Goal: Use online tool/utility: Utilize a website feature to perform a specific function

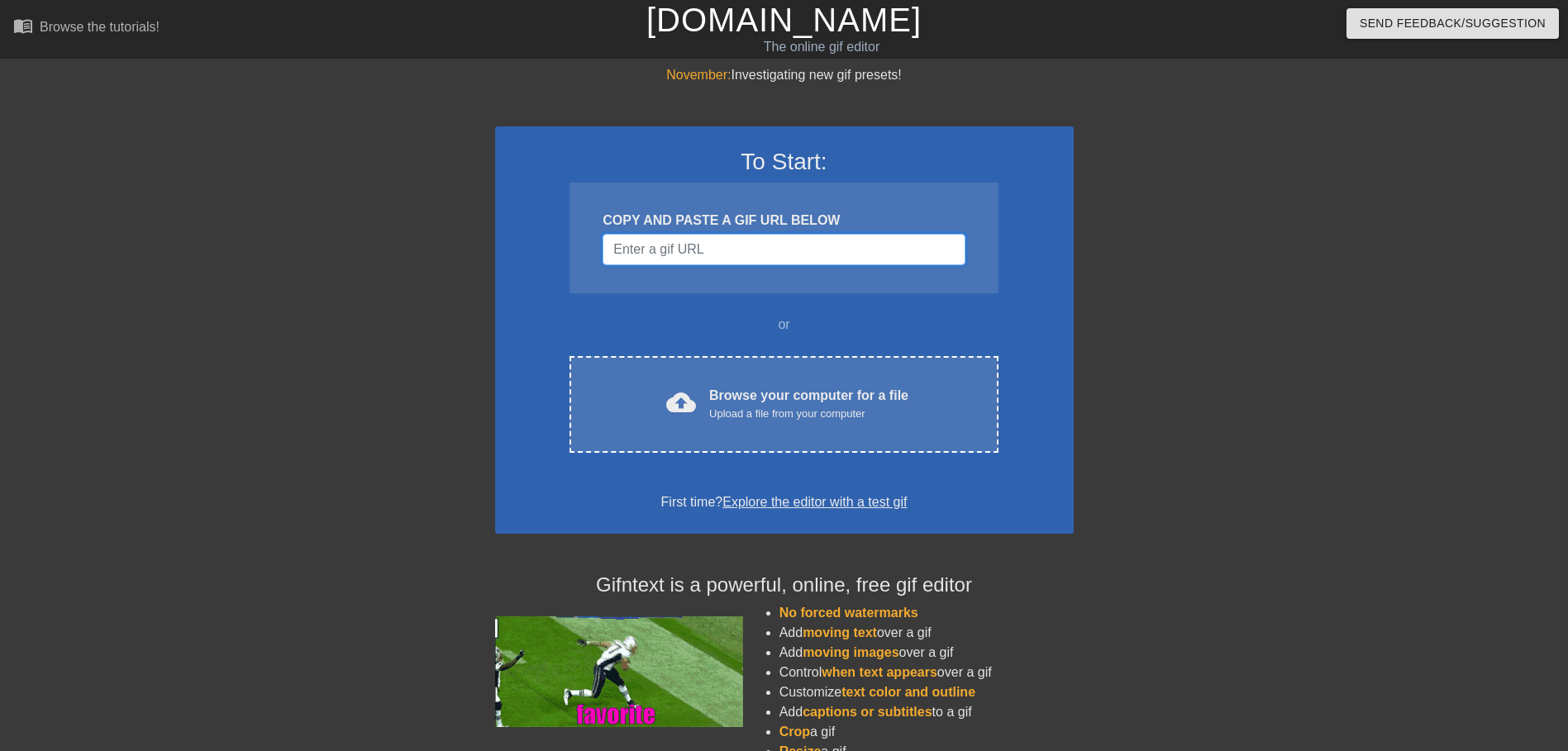
click at [749, 253] on input "Username" at bounding box center [783, 250] width 362 height 31
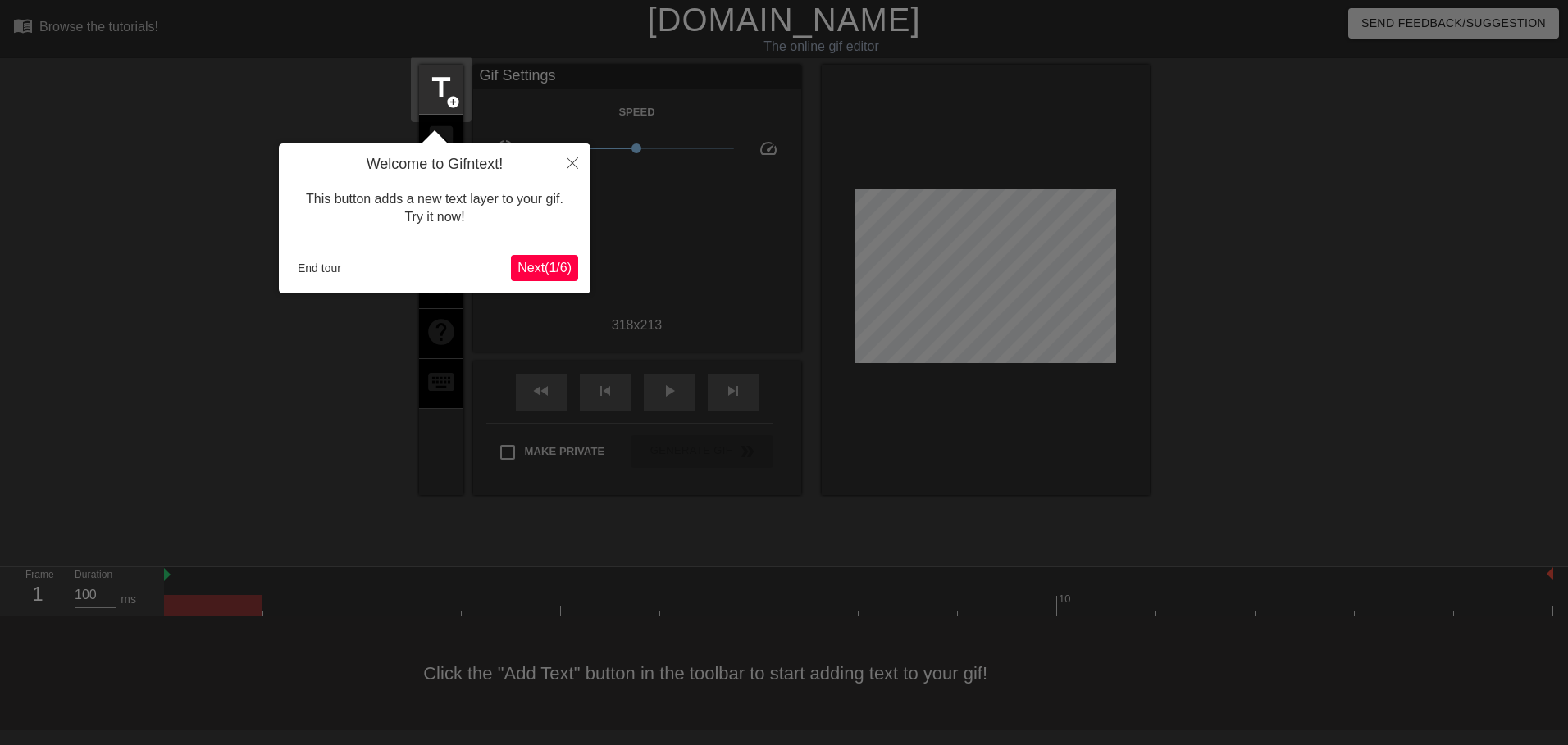
click at [539, 268] on span "Next ( 1 / 6 )" at bounding box center [545, 267] width 54 height 13
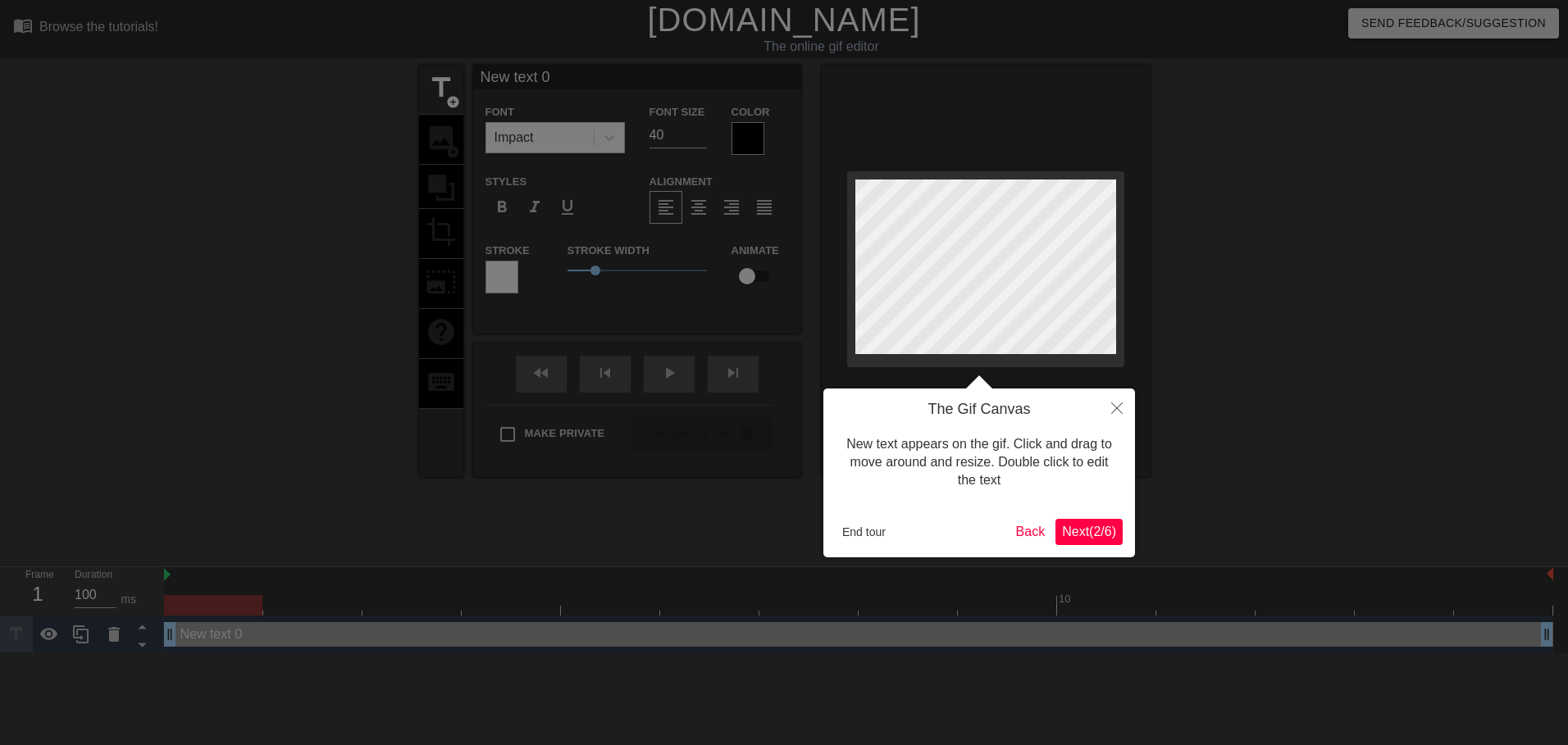
click at [1090, 530] on span "Next ( 2 / 6 )" at bounding box center [1090, 531] width 54 height 13
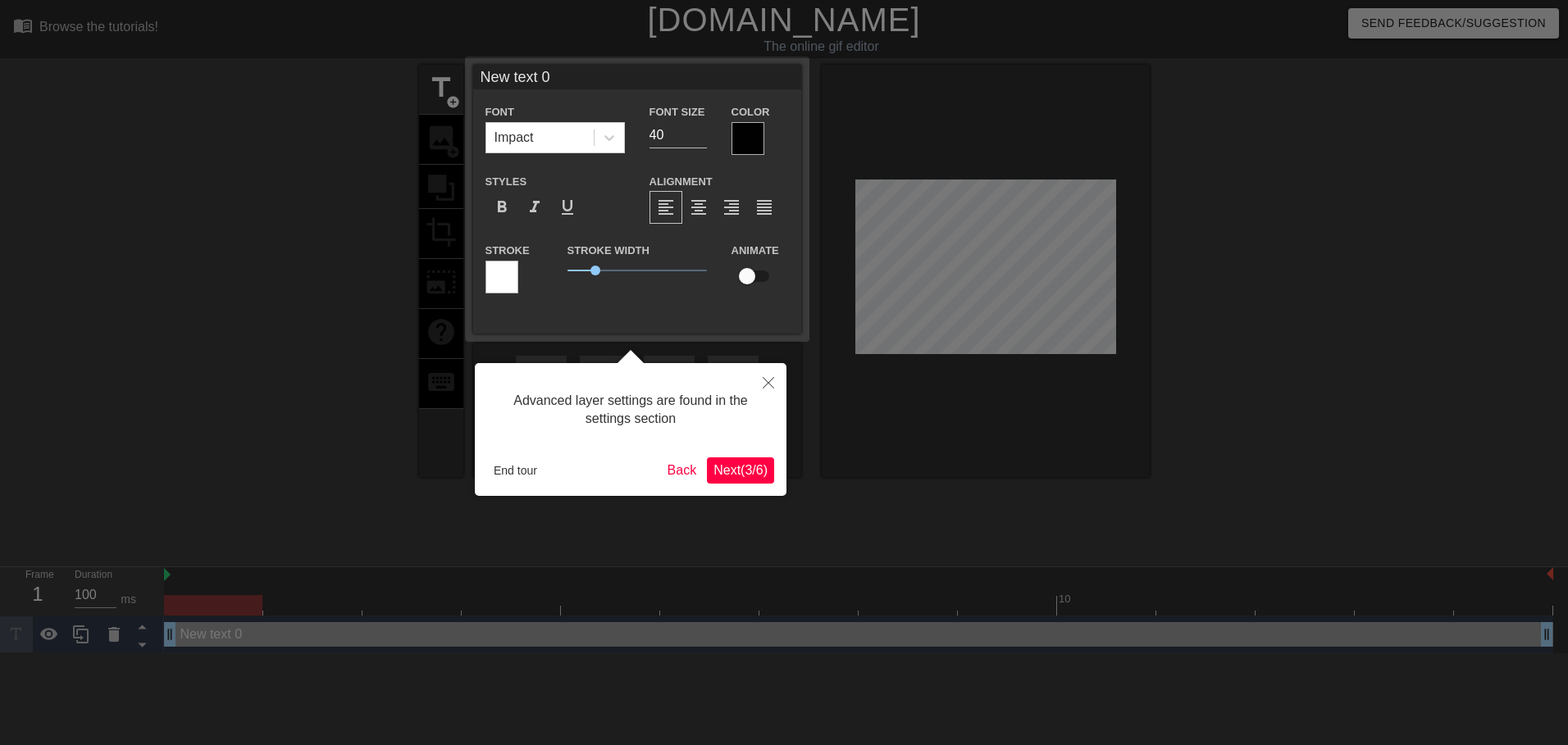
click at [743, 466] on span "Next ( 3 / 6 )" at bounding box center [741, 470] width 54 height 13
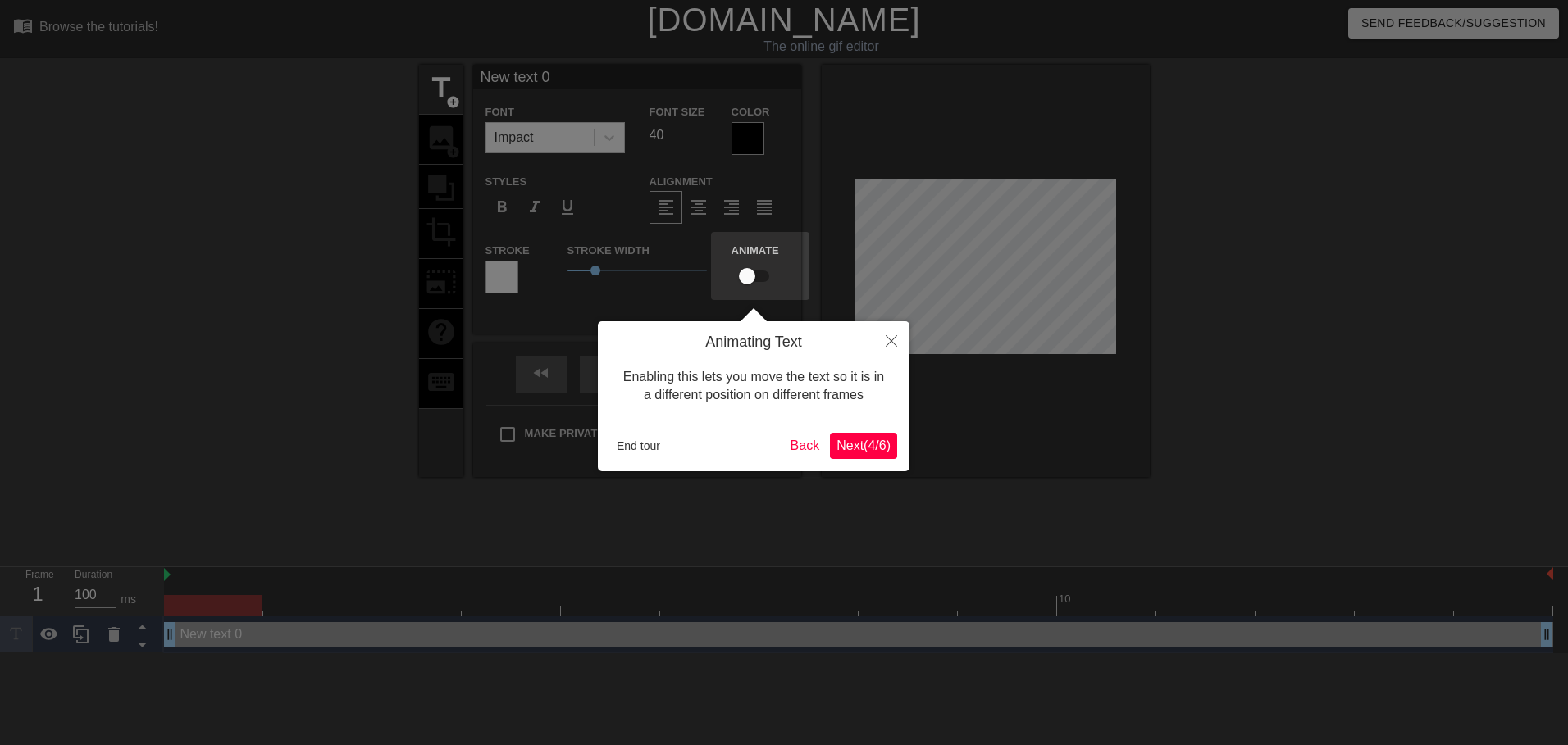
click at [857, 451] on span "Next ( 4 / 6 )" at bounding box center [864, 445] width 54 height 13
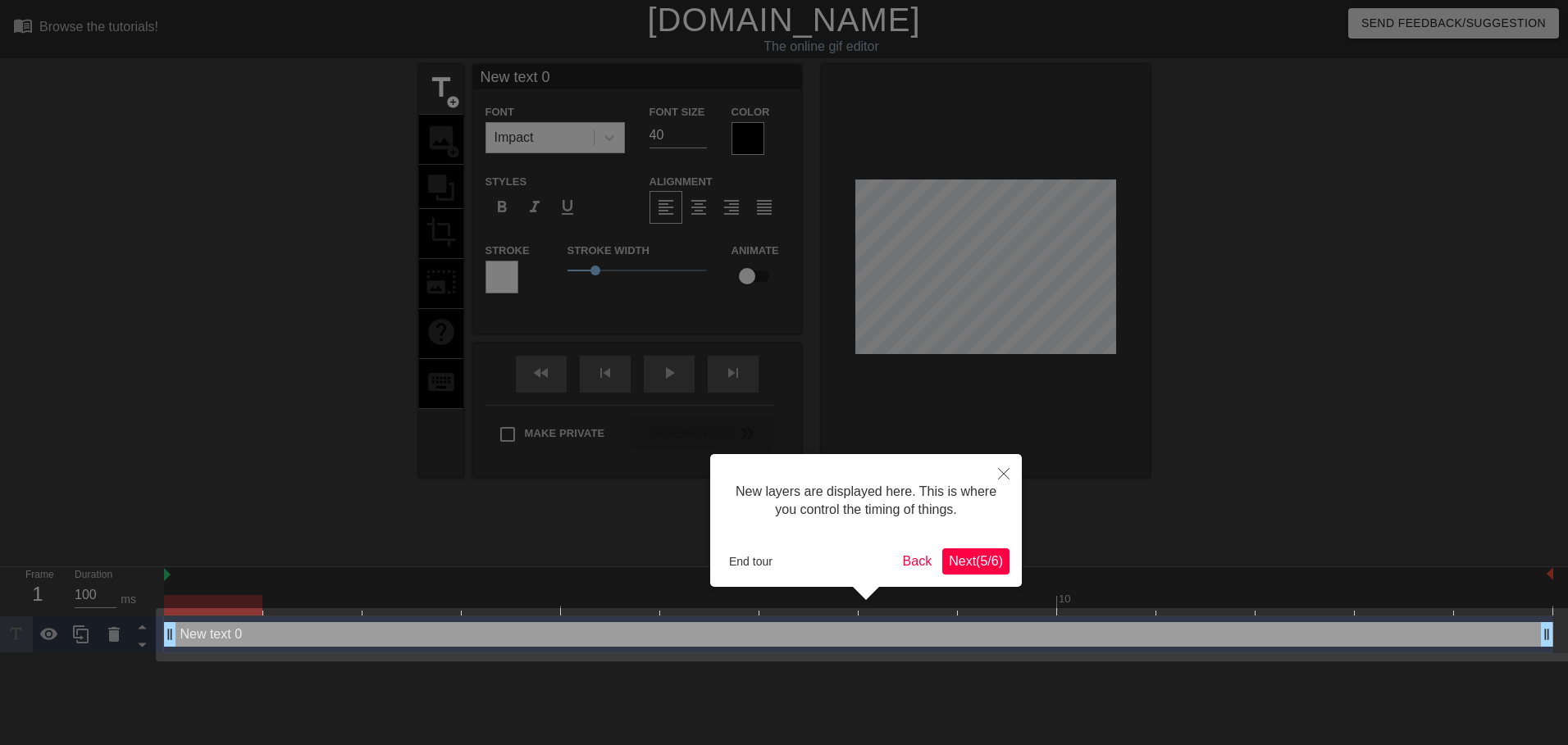
click at [980, 567] on span "Next ( 5 / 6 )" at bounding box center [976, 561] width 54 height 13
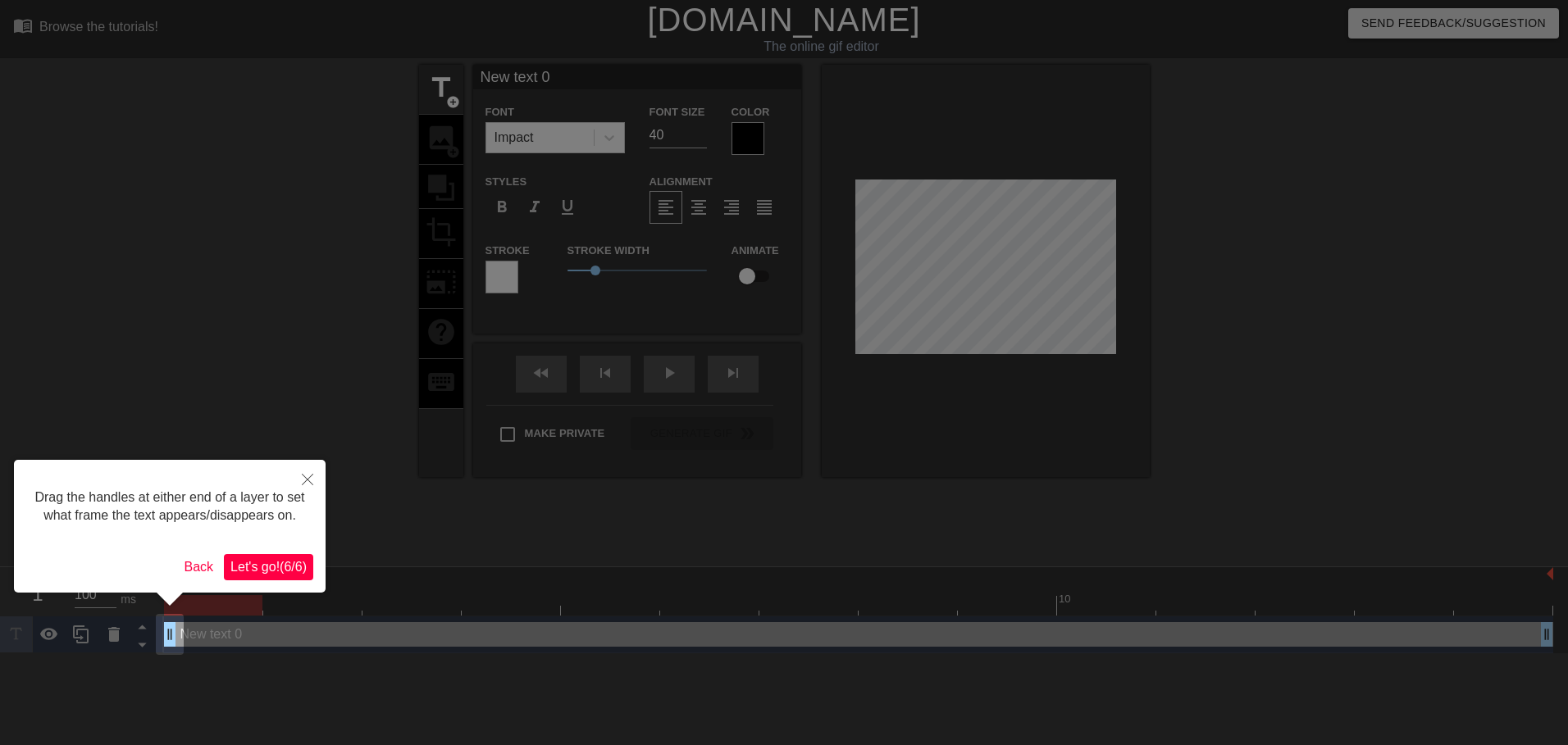
drag, startPoint x: 223, startPoint y: 570, endPoint x: 311, endPoint y: 547, distance: 91.0
click at [227, 570] on button "Let's go! ( 6 / 6 )" at bounding box center [268, 567] width 90 height 26
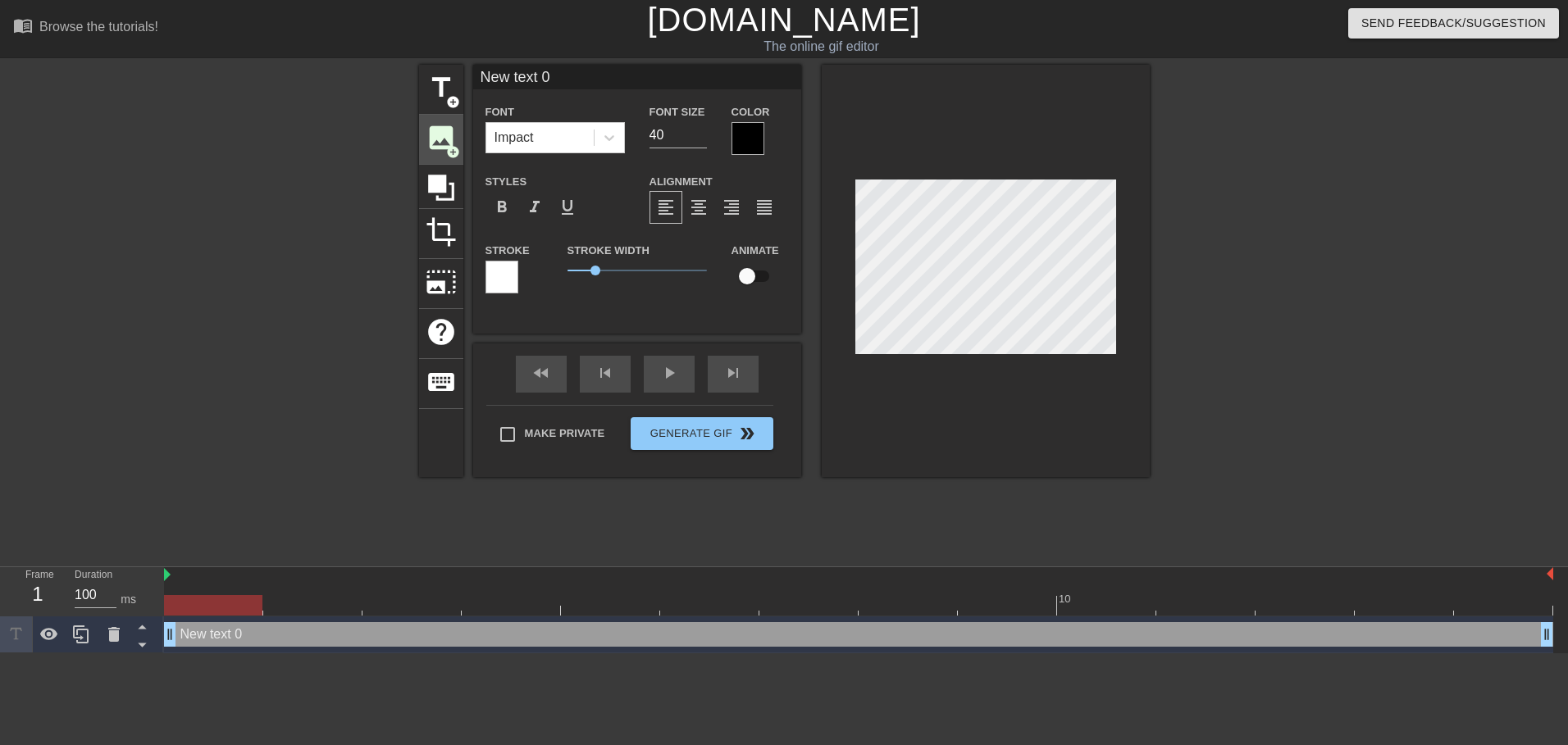
click at [442, 144] on span "image" at bounding box center [441, 138] width 31 height 31
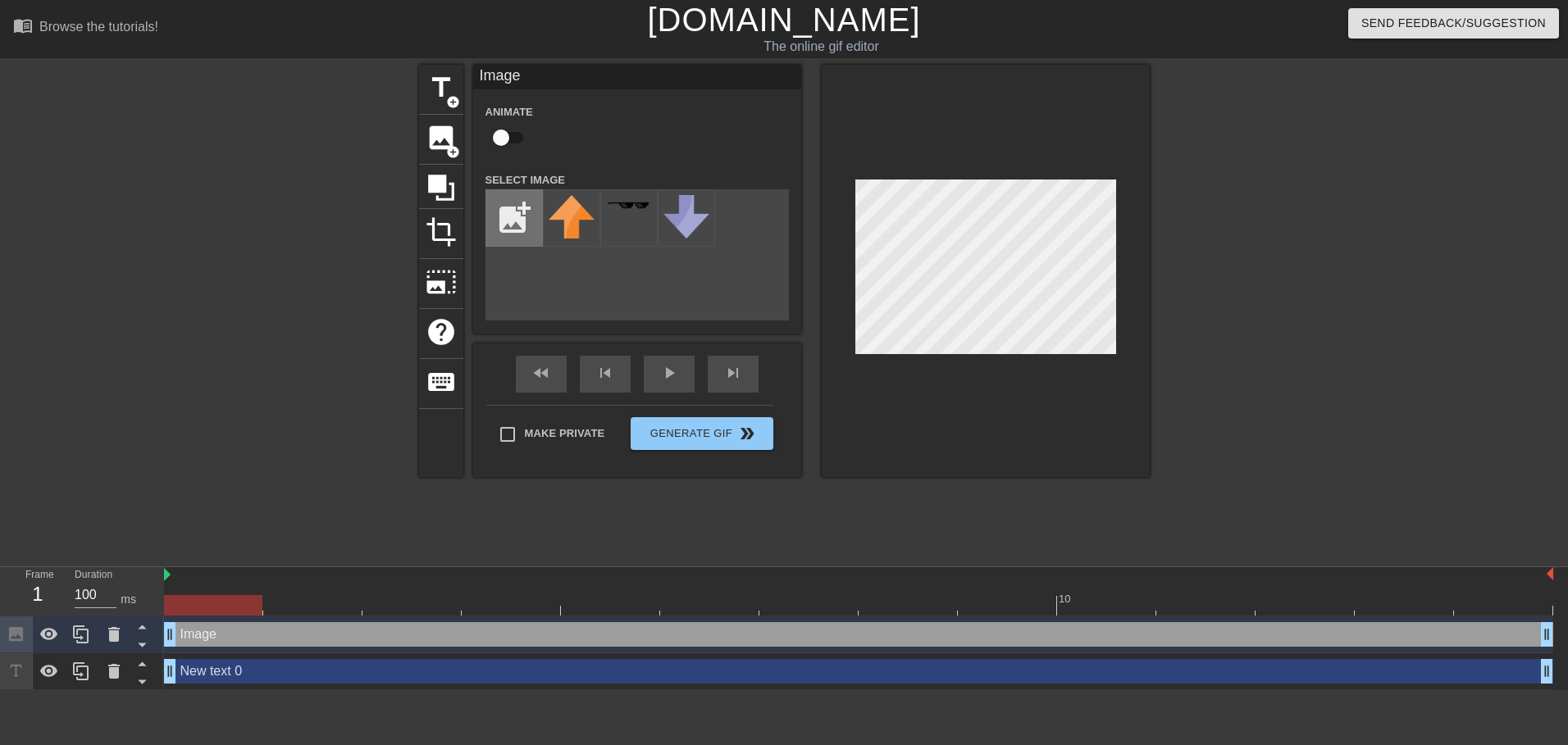
click at [524, 223] on input "file" at bounding box center [514, 218] width 56 height 56
click at [892, 495] on div "title add_circle image add_circle crop photo_size_select_large help keyboard Im…" at bounding box center [785, 310] width 731 height 492
click at [518, 214] on input "file" at bounding box center [514, 218] width 56 height 56
type input "C:\fakepath\cdm.png"
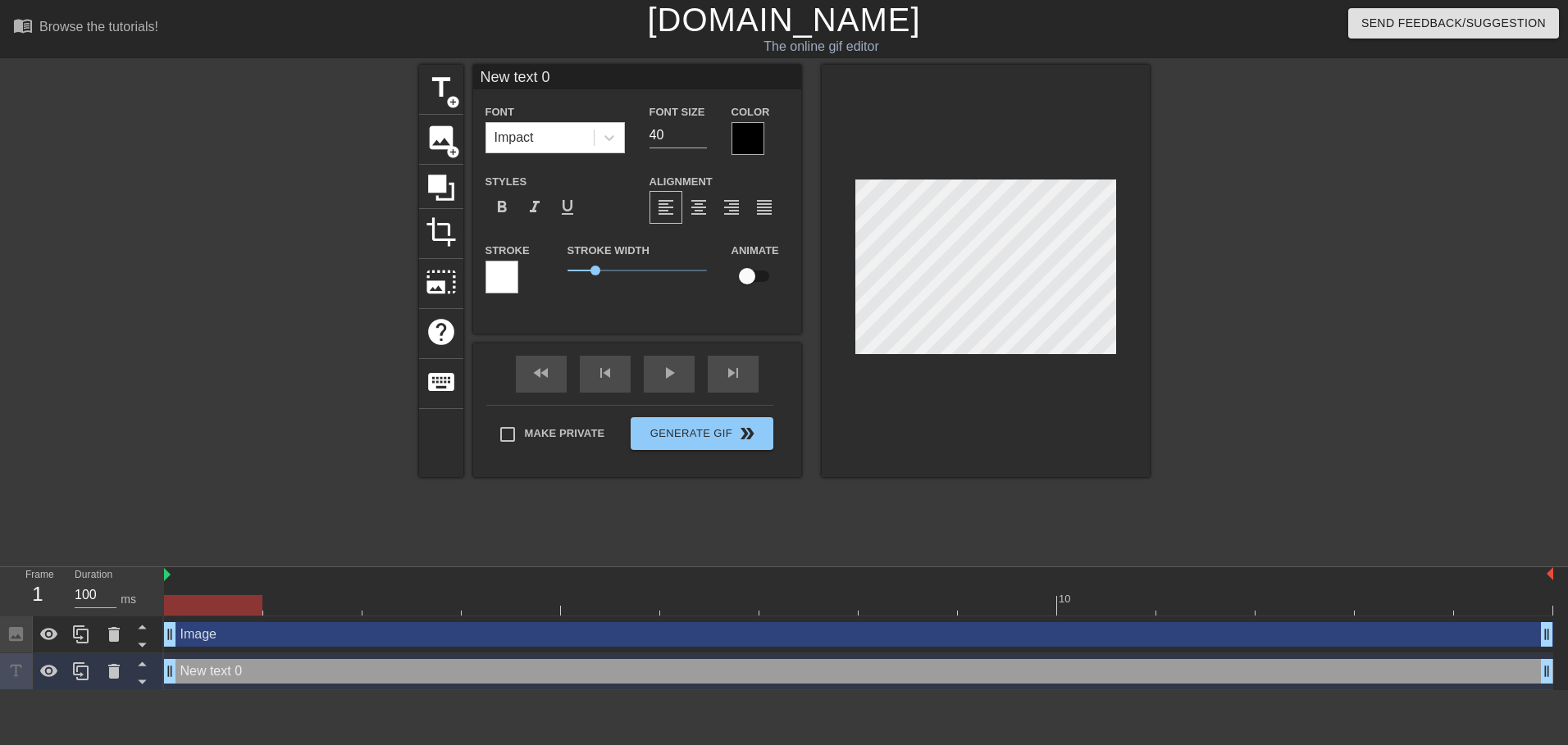
click at [1011, 441] on div at bounding box center [986, 271] width 328 height 412
click at [437, 149] on span "image" at bounding box center [441, 138] width 31 height 31
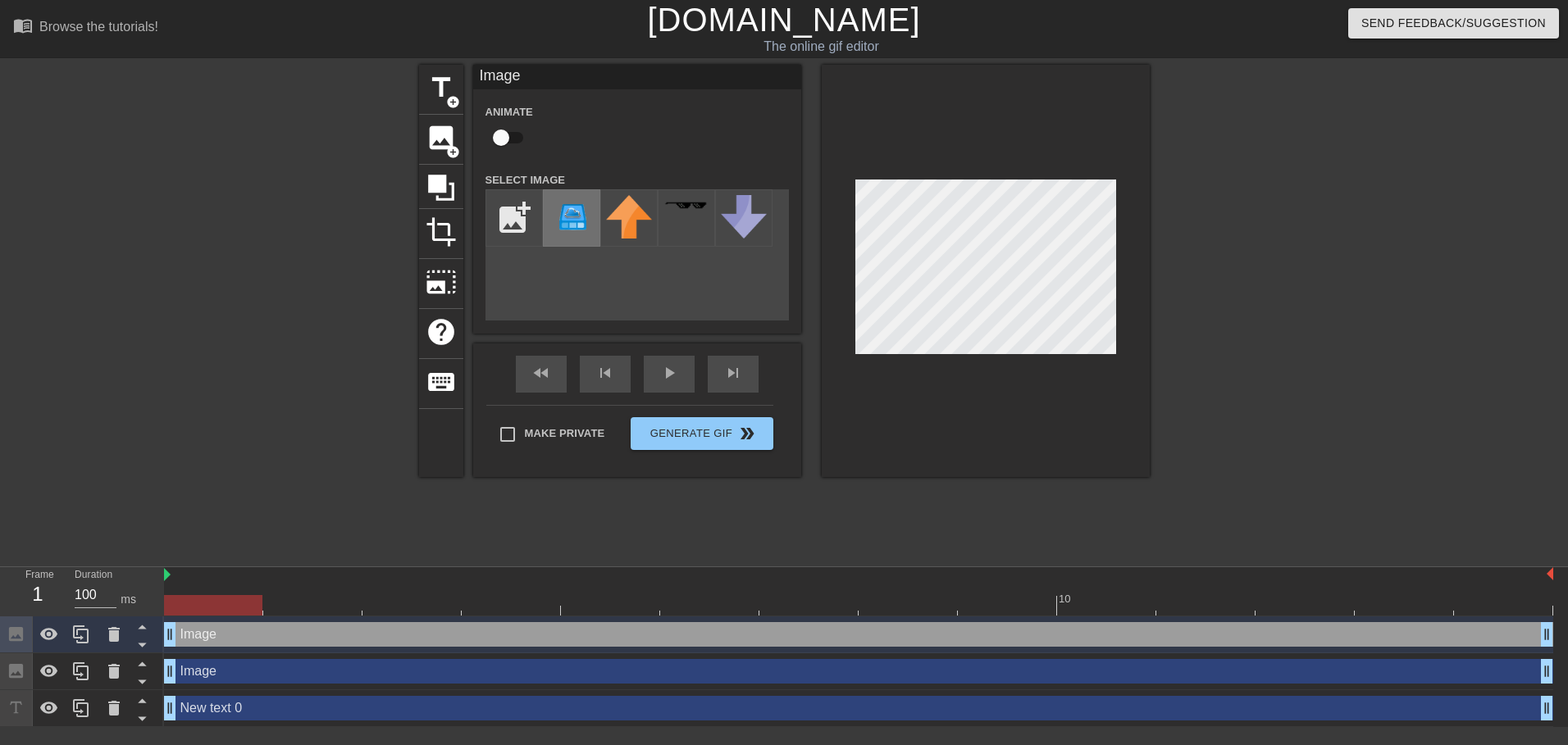
click at [566, 217] on img at bounding box center [572, 214] width 46 height 39
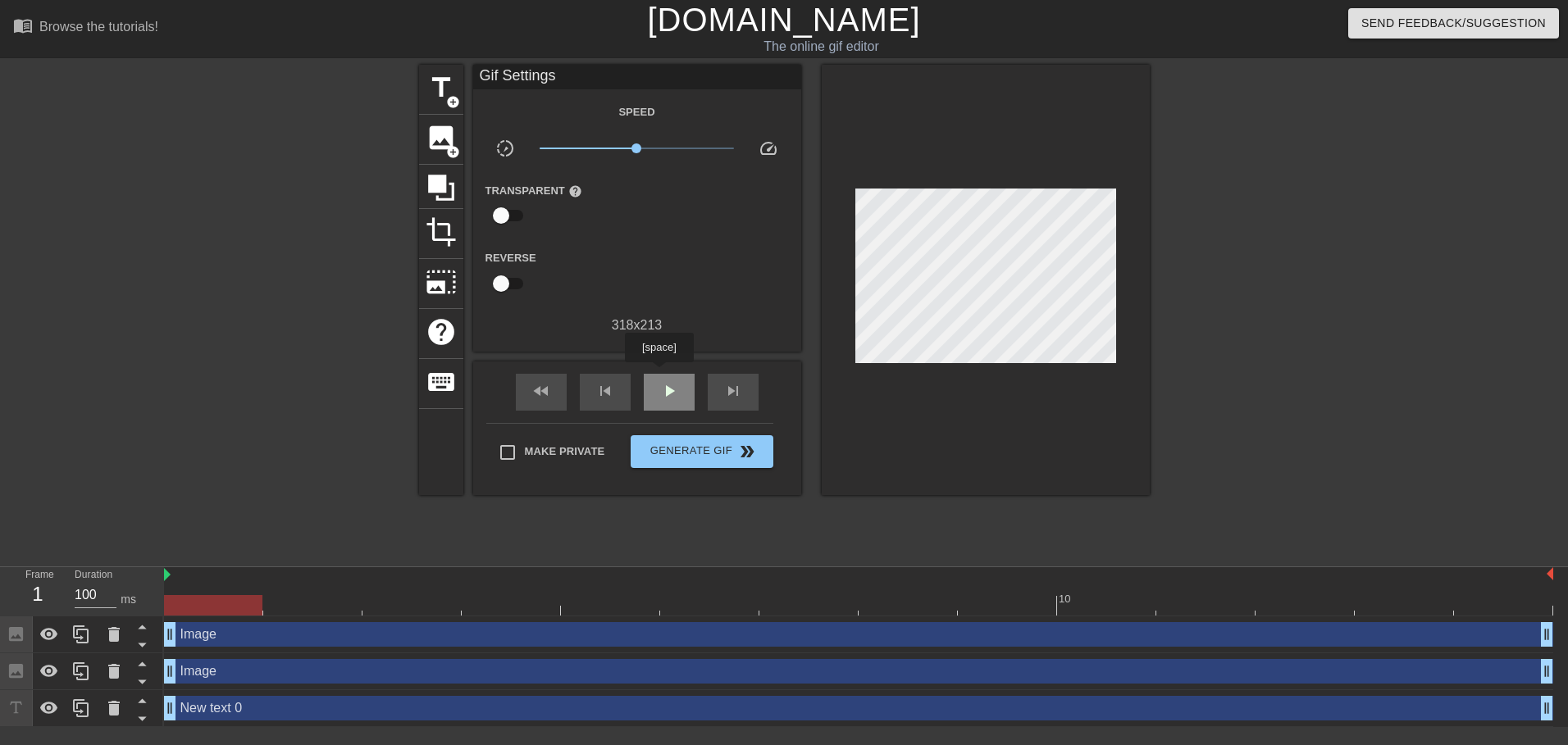
click at [659, 374] on div "play_arrow" at bounding box center [669, 392] width 51 height 37
click at [666, 382] on span "pause" at bounding box center [669, 391] width 19 height 19
click at [653, 396] on div "play_arrow" at bounding box center [669, 392] width 51 height 37
click at [648, 393] on div "pause" at bounding box center [669, 392] width 51 height 37
click at [648, 392] on div "play_arrow" at bounding box center [669, 392] width 51 height 37
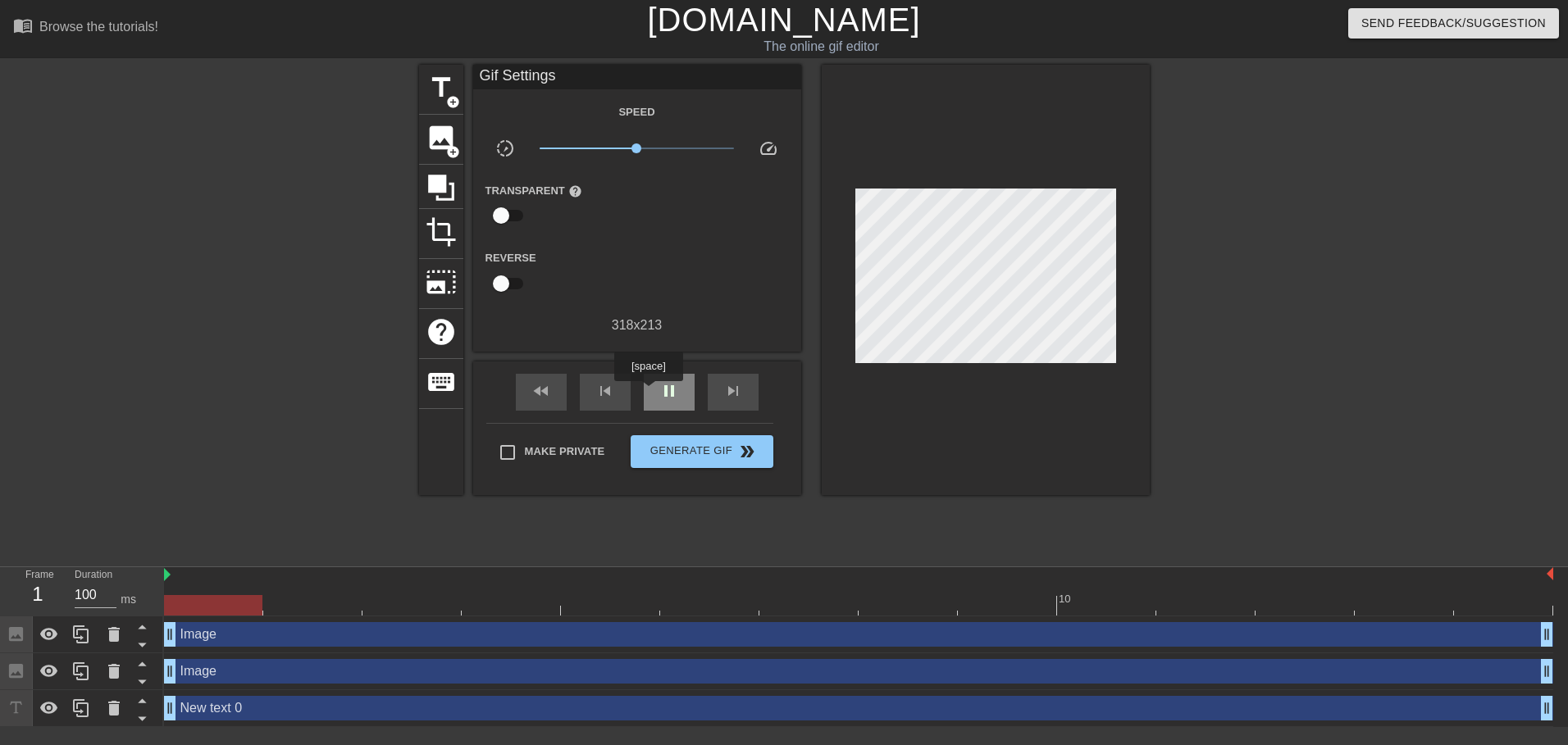
click at [648, 392] on div "pause" at bounding box center [669, 392] width 51 height 37
click at [682, 387] on div "play_arrow" at bounding box center [669, 392] width 51 height 37
click at [681, 387] on div "pause" at bounding box center [669, 392] width 51 height 37
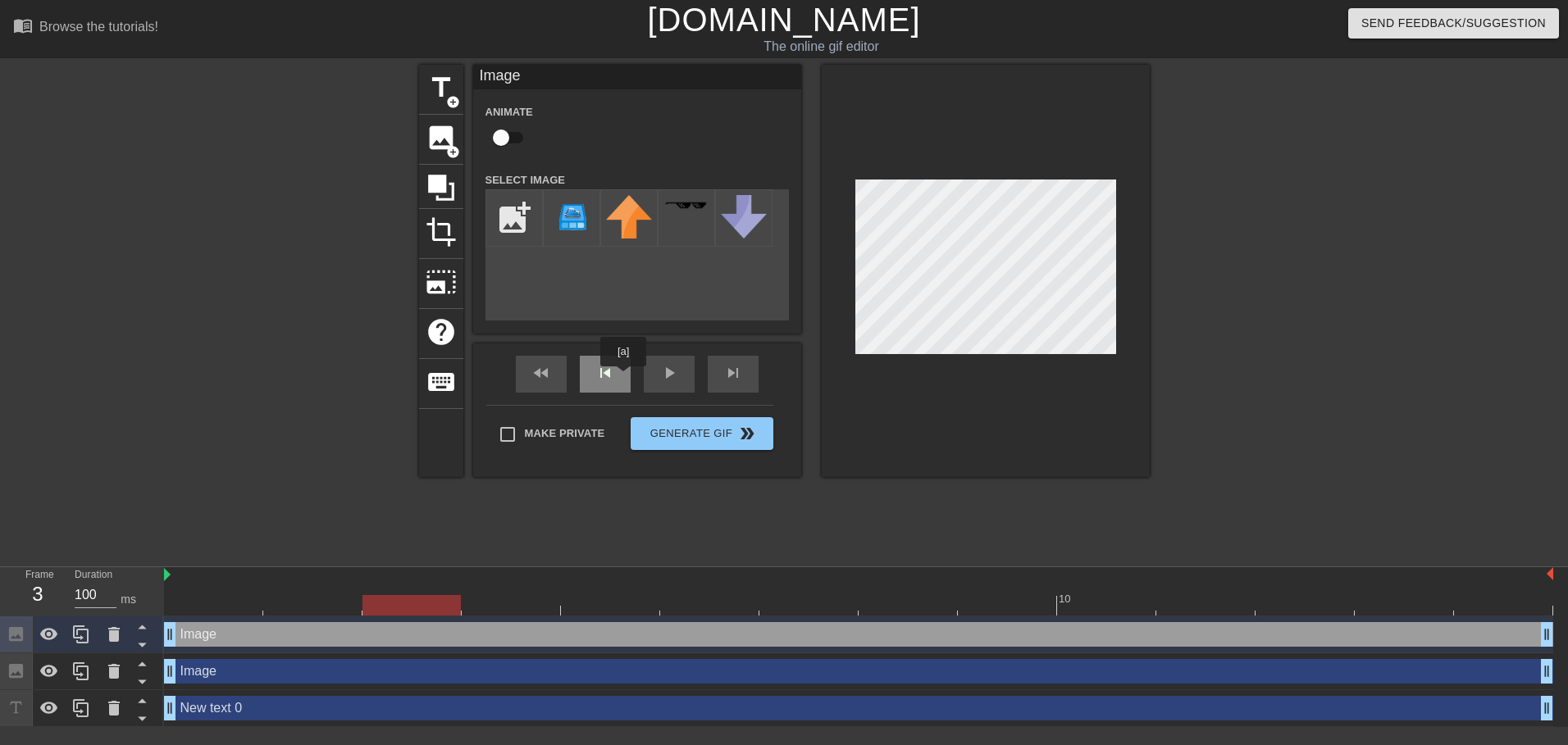
click at [623, 378] on div "skip_previous" at bounding box center [605, 374] width 51 height 37
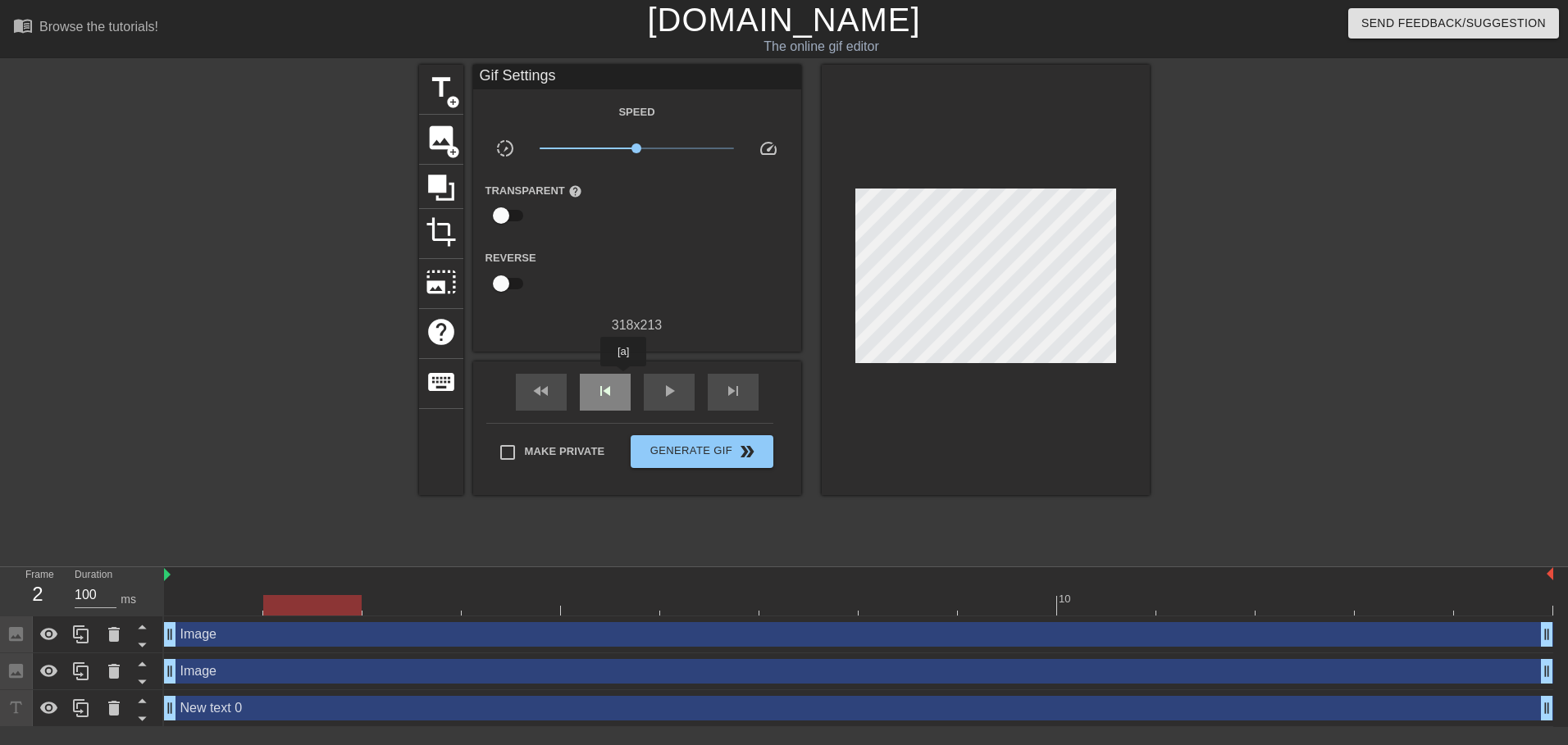
click at [623, 378] on div "skip_previous" at bounding box center [605, 392] width 51 height 37
click at [609, 390] on span "skip_previous" at bounding box center [606, 391] width 19 height 19
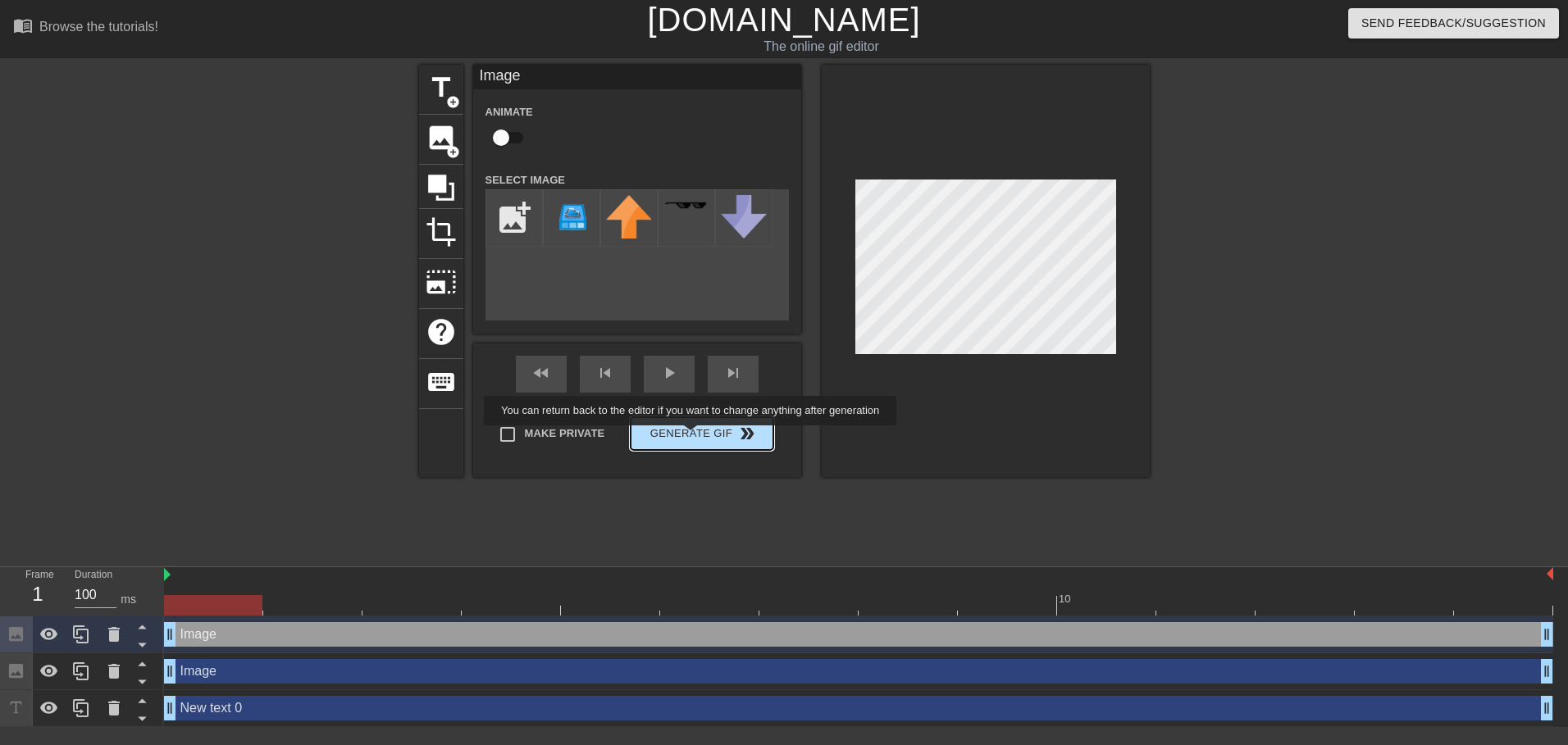
click at [693, 436] on button "Generate Gif double_arrow" at bounding box center [701, 434] width 142 height 33
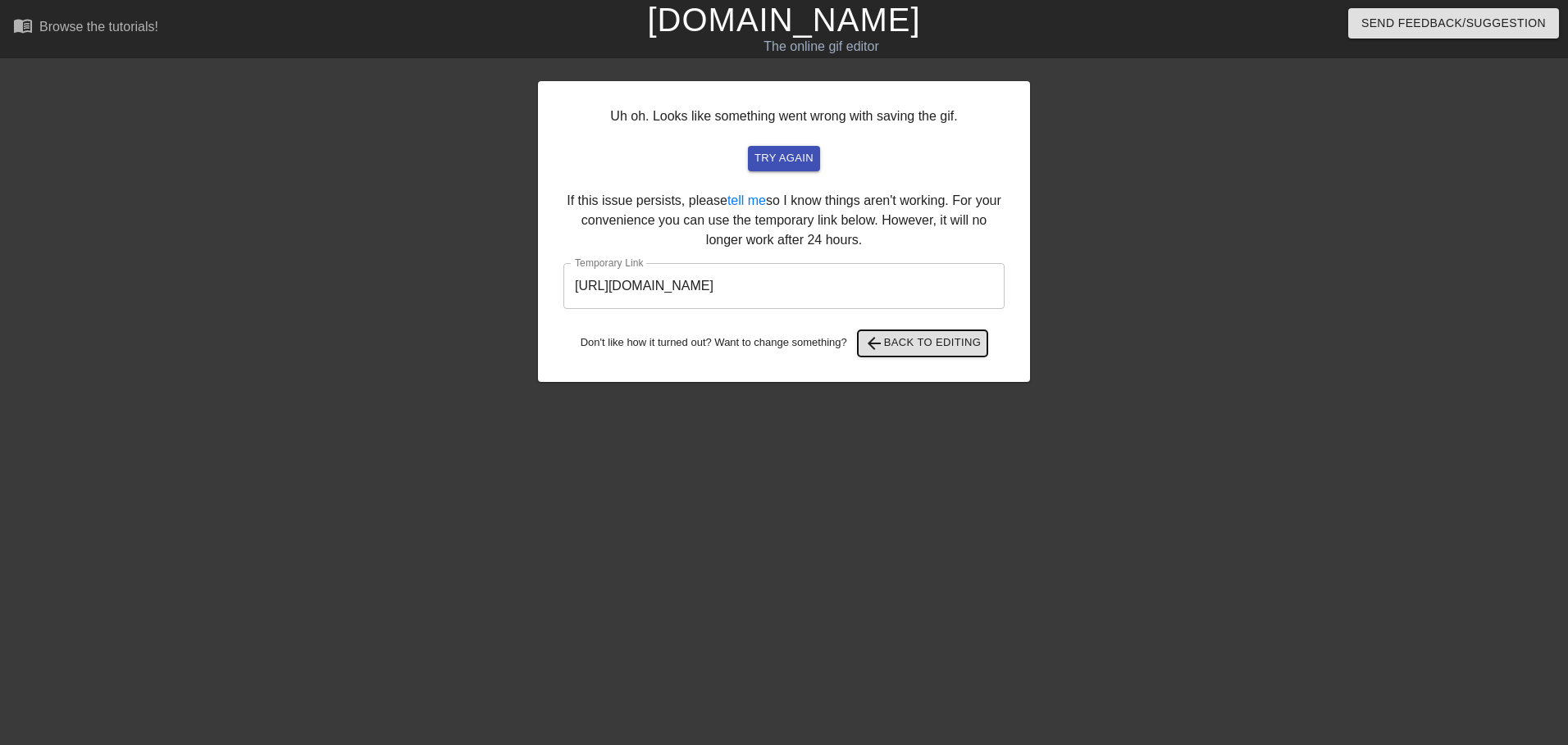
drag, startPoint x: 893, startPoint y: 330, endPoint x: 876, endPoint y: 326, distance: 17.5
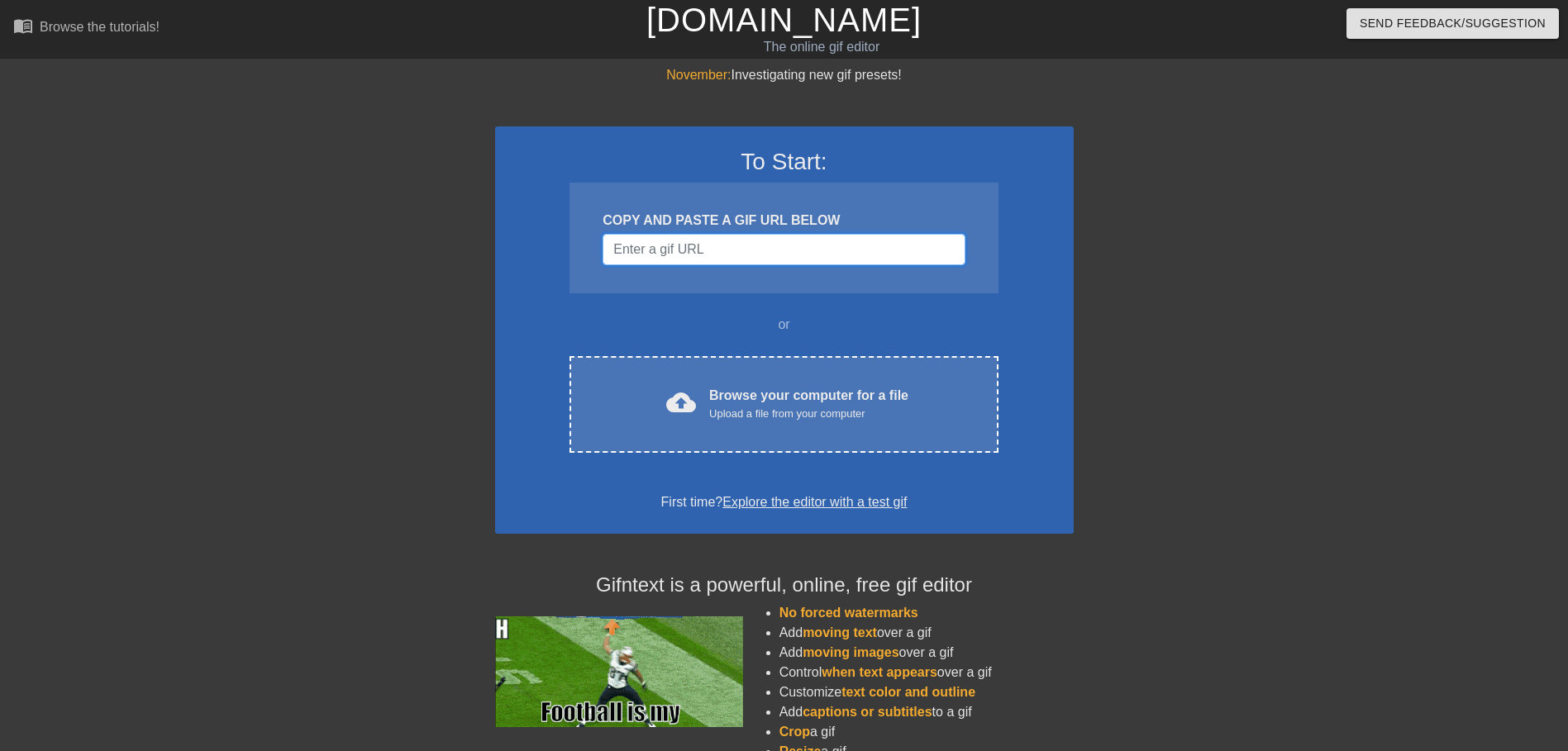
click at [652, 255] on input "Username" at bounding box center [783, 250] width 362 height 31
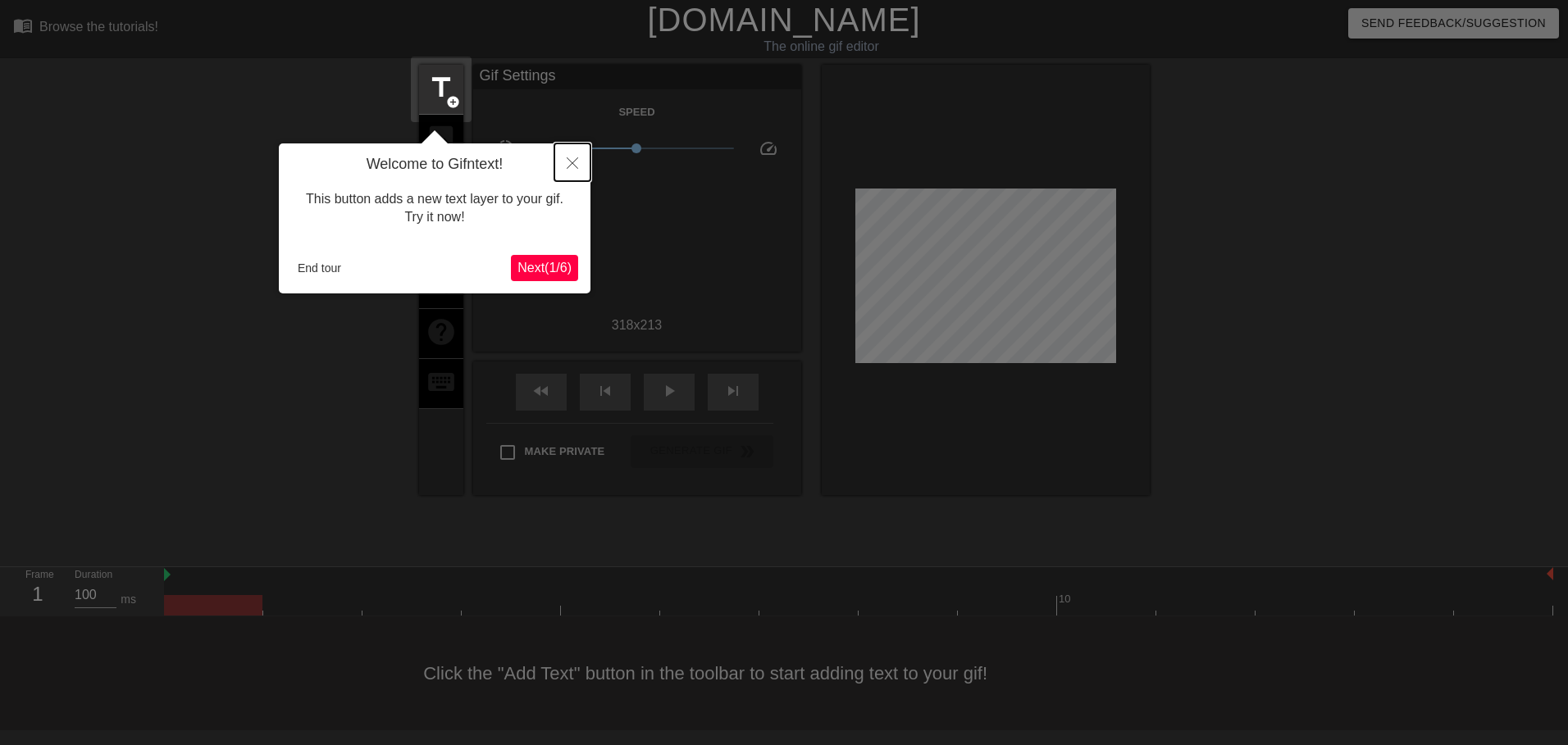
click at [575, 168] on icon "Close" at bounding box center [573, 163] width 12 height 12
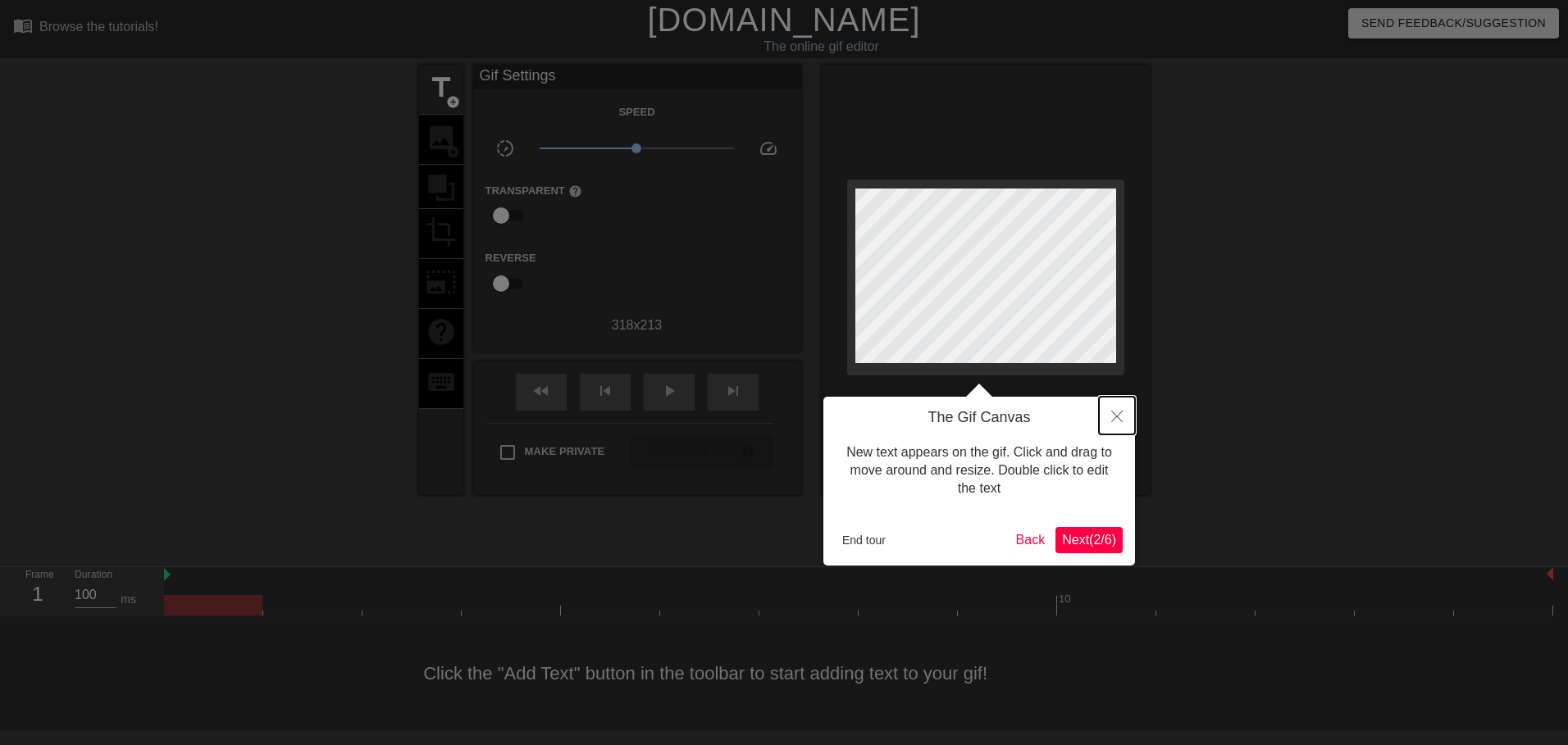
click at [1118, 411] on button "Close" at bounding box center [1117, 415] width 36 height 38
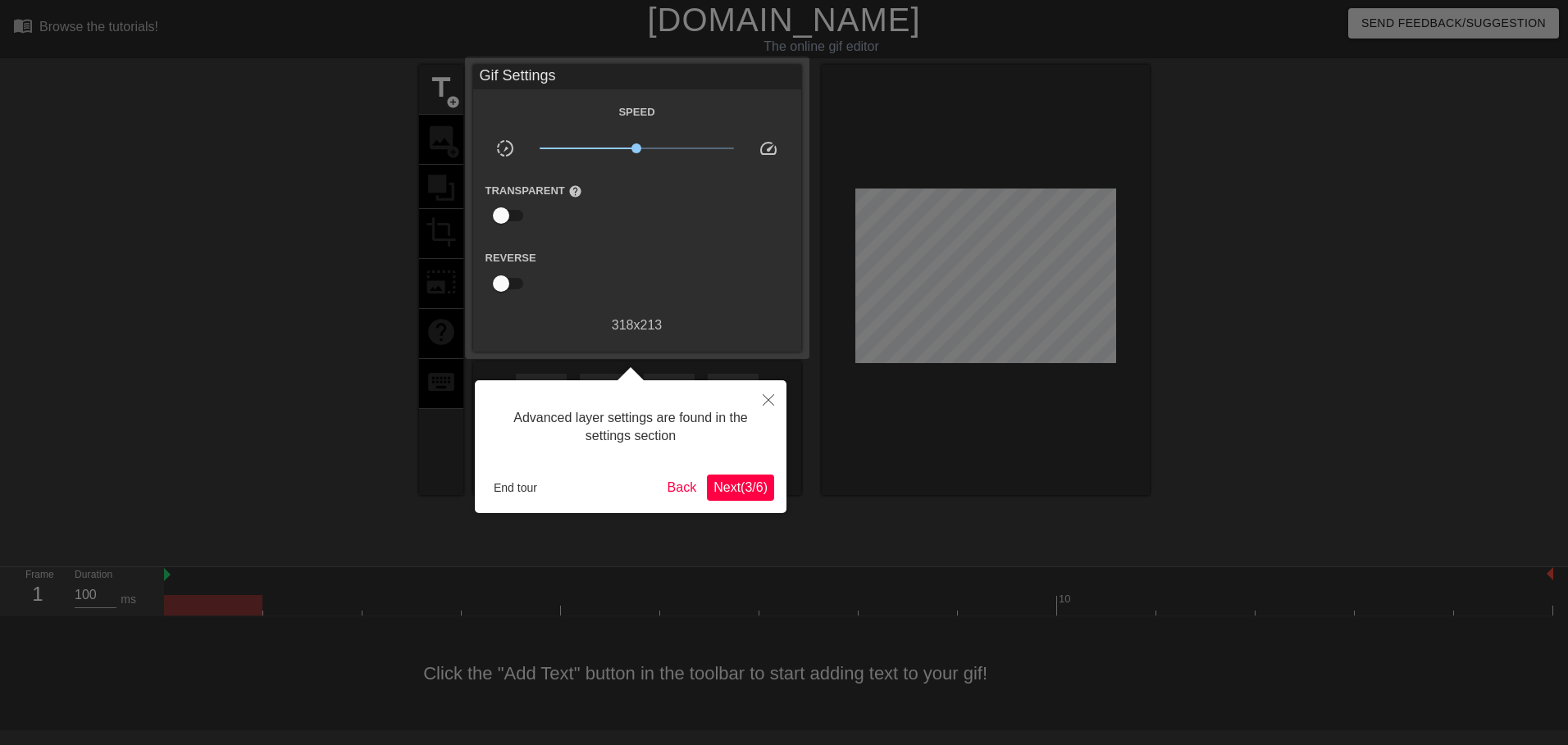
click at [742, 484] on span "Next ( 3 / 6 )" at bounding box center [741, 487] width 54 height 13
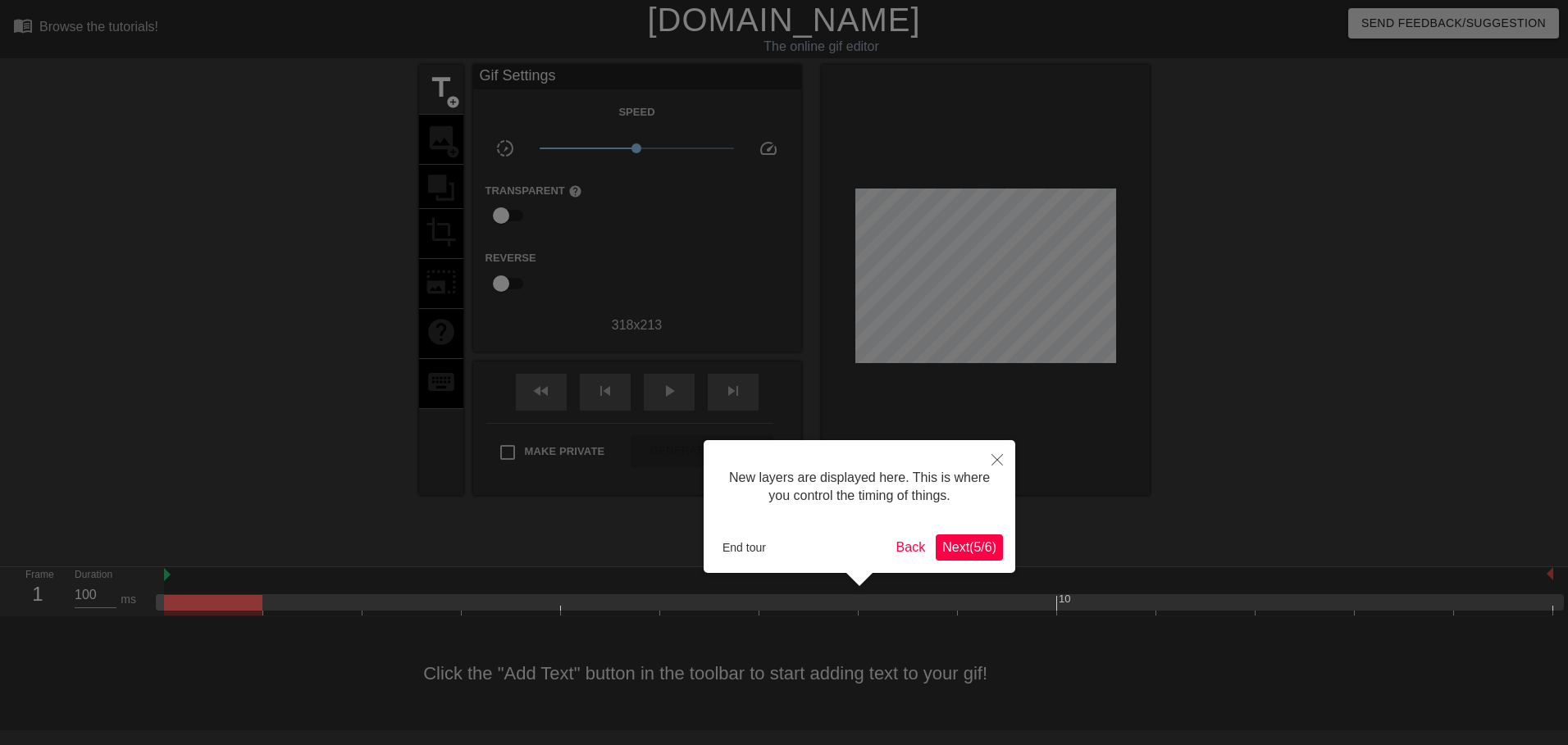
click at [955, 551] on span "Next ( 5 / 6 )" at bounding box center [969, 547] width 54 height 13
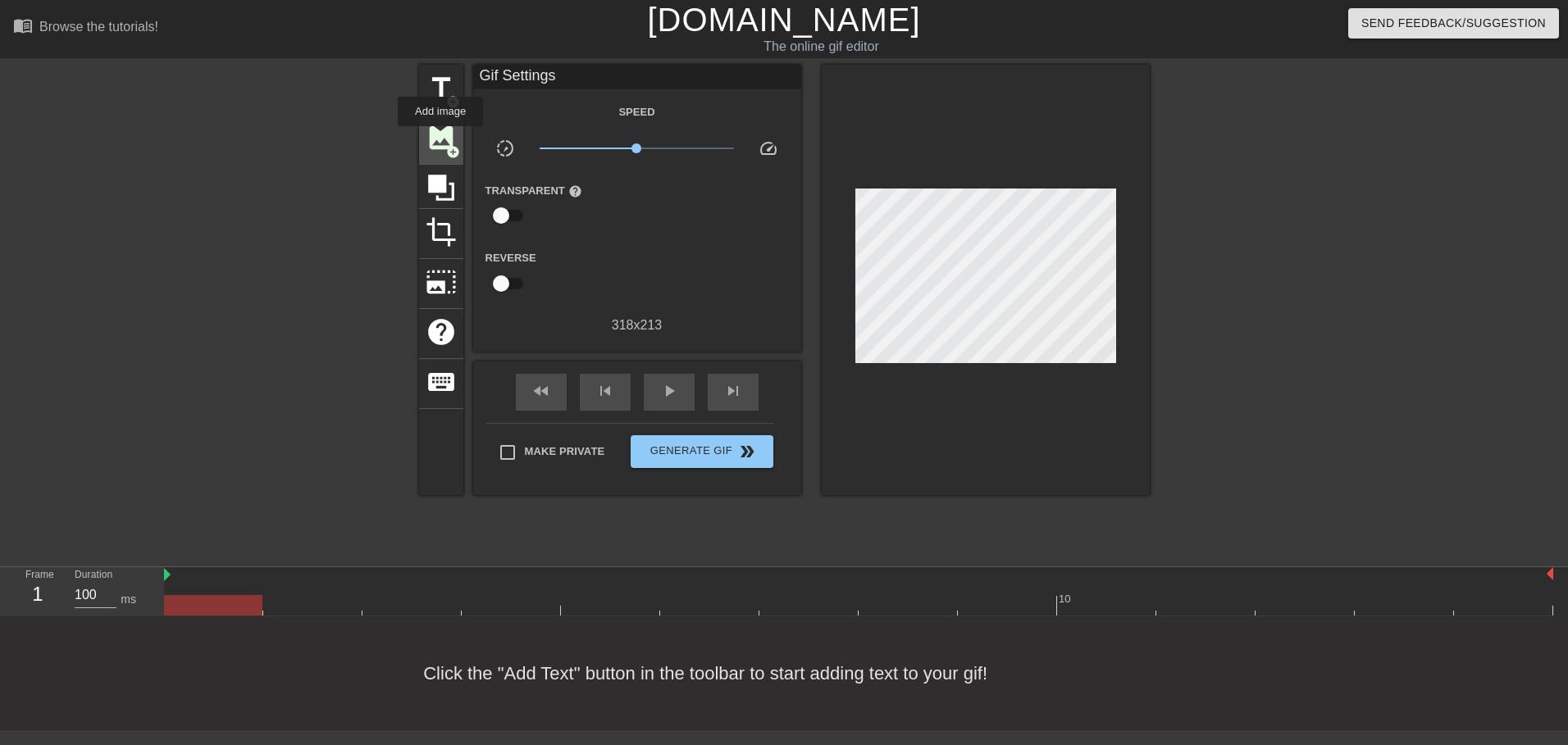
click at [439, 132] on span "image" at bounding box center [441, 138] width 31 height 31
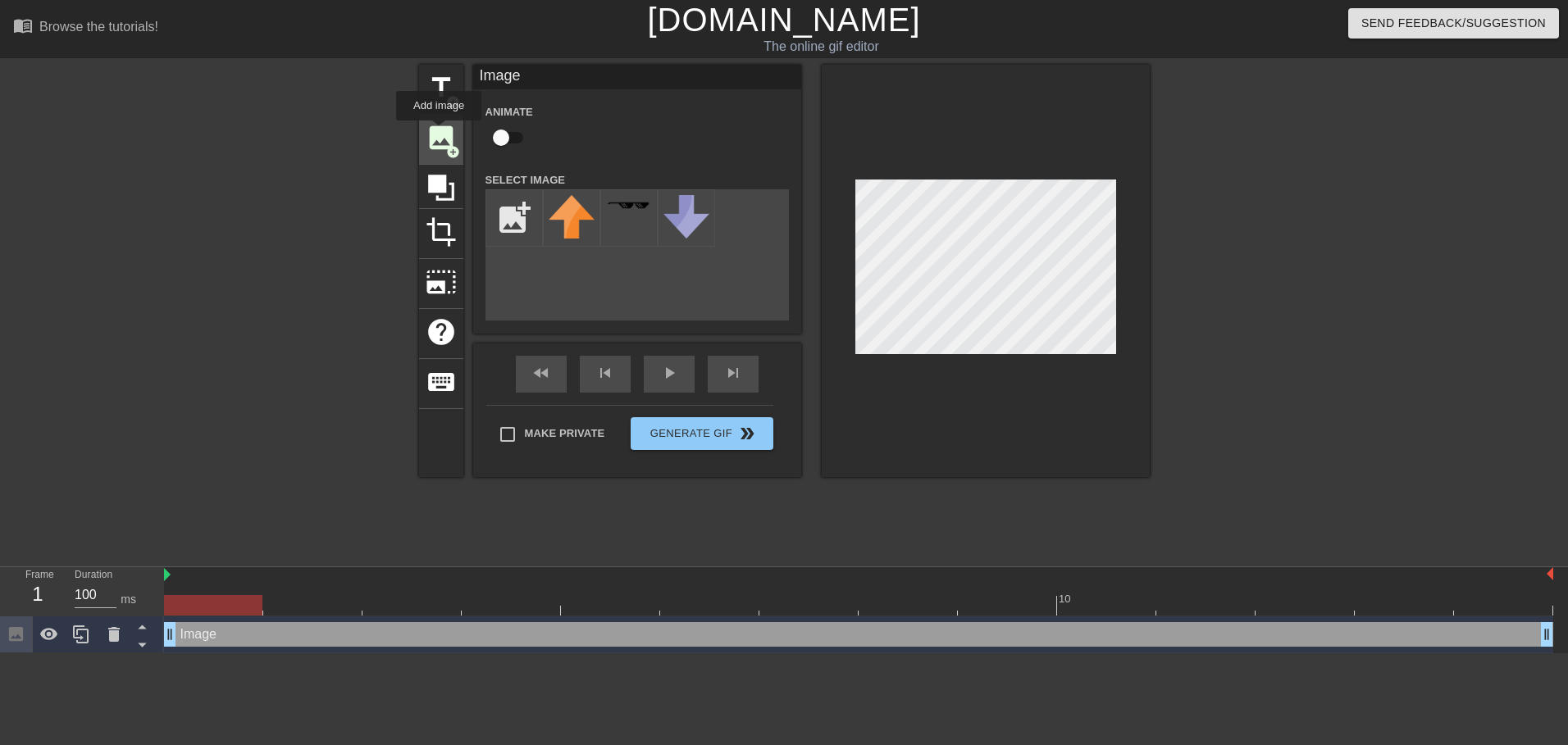
scroll to position [0, 0]
click at [516, 219] on input "file" at bounding box center [514, 218] width 56 height 56
type input "C:\fakepath\cdm.png"
click at [578, 206] on img at bounding box center [572, 214] width 46 height 39
click at [510, 134] on input "checkbox" at bounding box center [500, 138] width 94 height 31
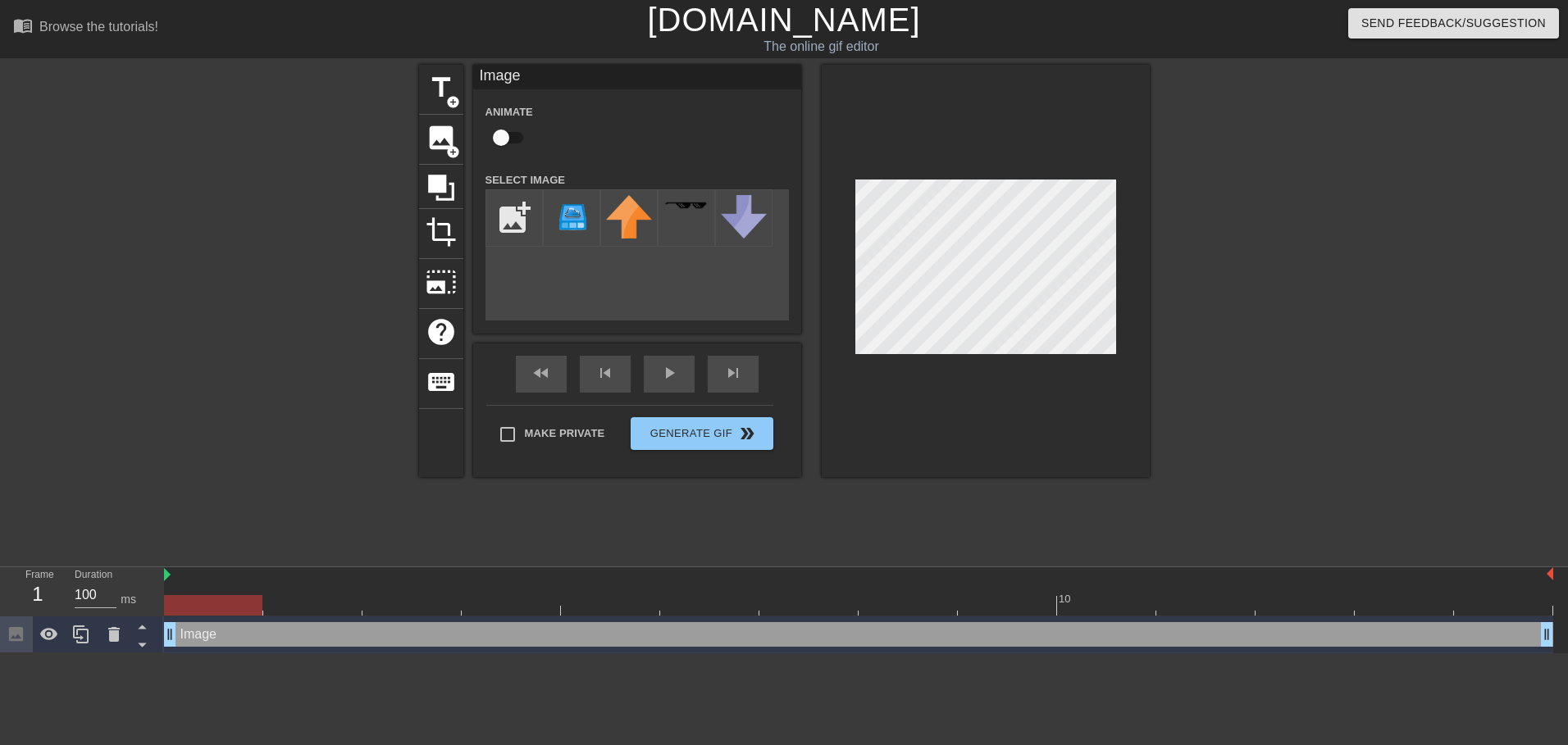
checkbox input "true"
click at [671, 437] on button "Generate Gif double_arrow" at bounding box center [701, 434] width 142 height 33
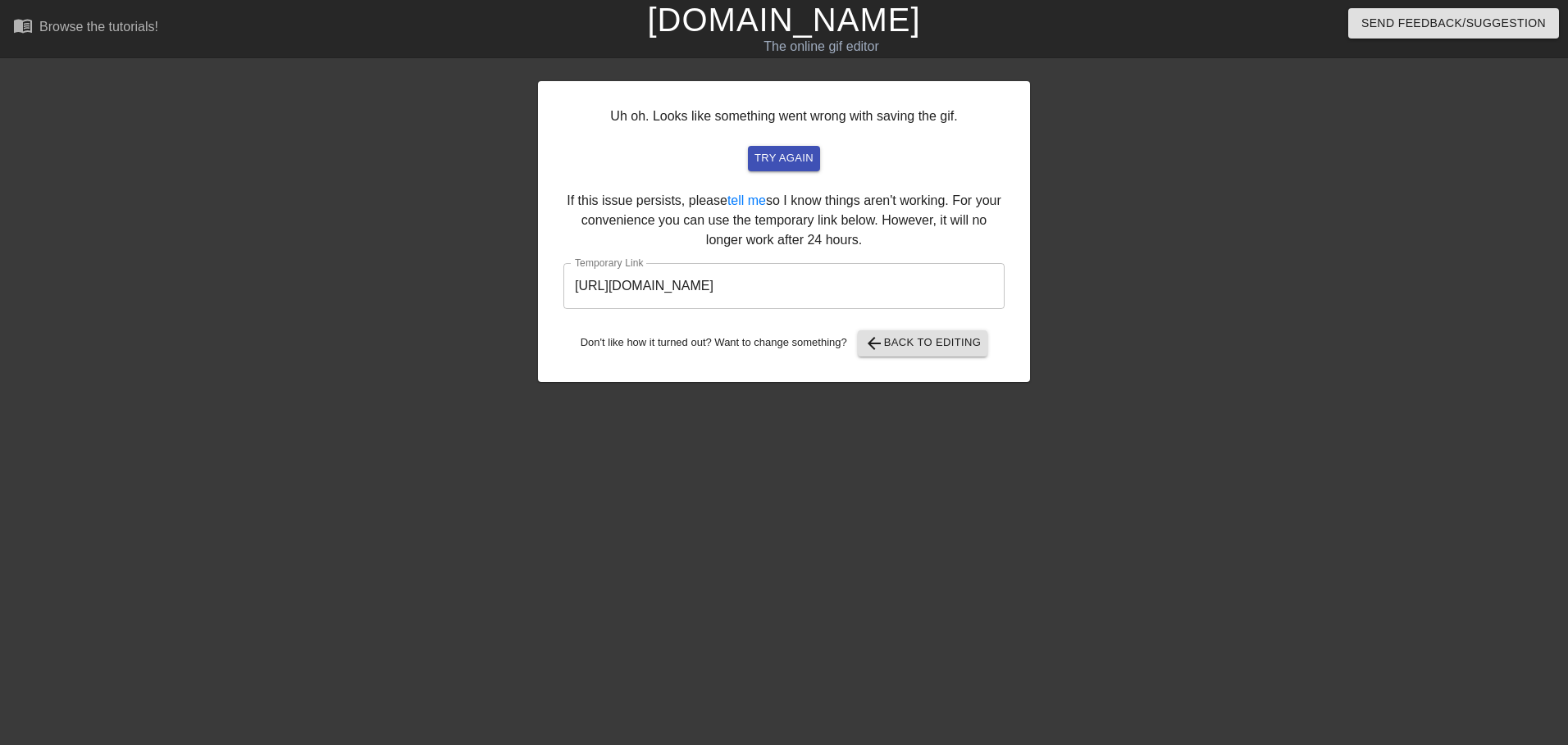
click at [798, 286] on input "https://www.gifntext.com/temp_generations/auzwwaKE.gif" at bounding box center [784, 286] width 442 height 46
click at [939, 294] on input "https://www.gifntext.com/temp_generations/auzwwaKE.gif" at bounding box center [784, 286] width 442 height 46
